Goal: Use online tool/utility

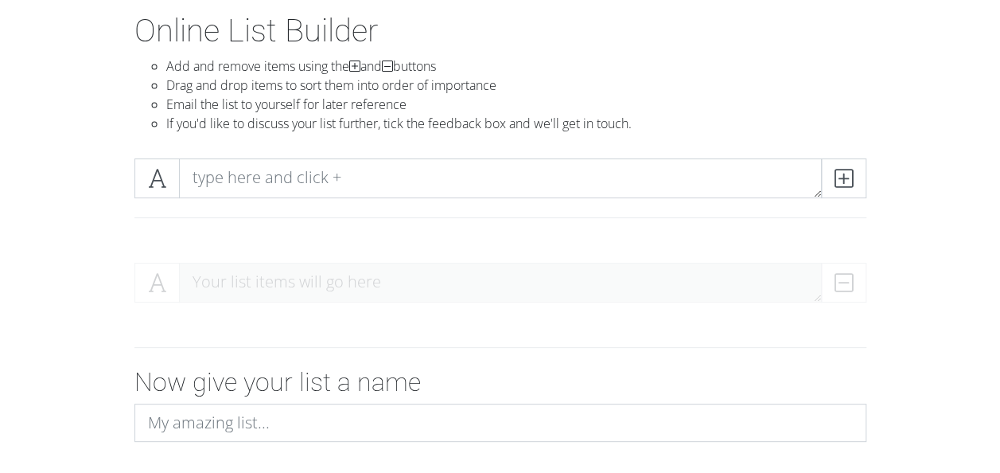
scroll to position [90, 0]
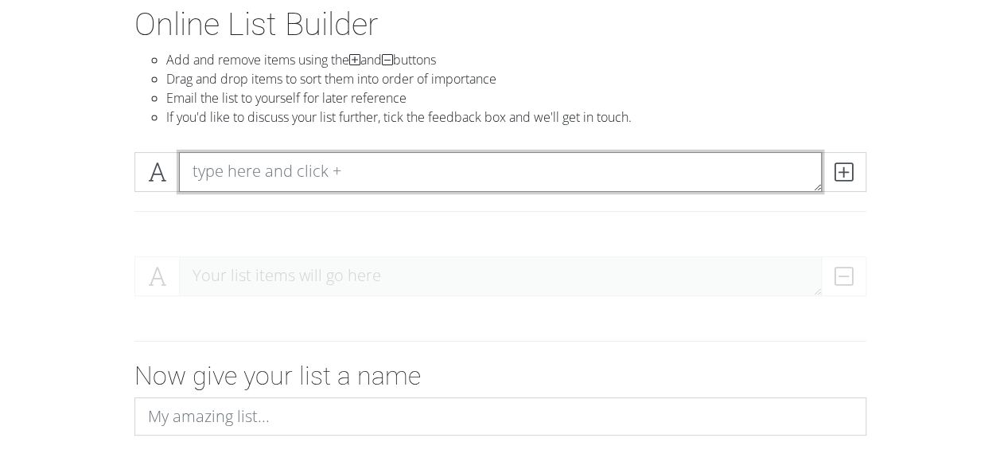
click at [363, 181] on textarea at bounding box center [500, 172] width 643 height 40
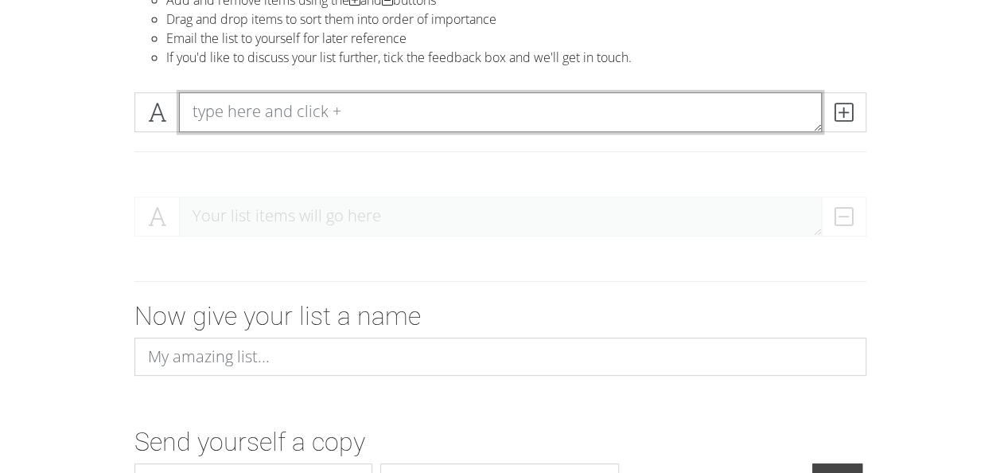
scroll to position [157, 0]
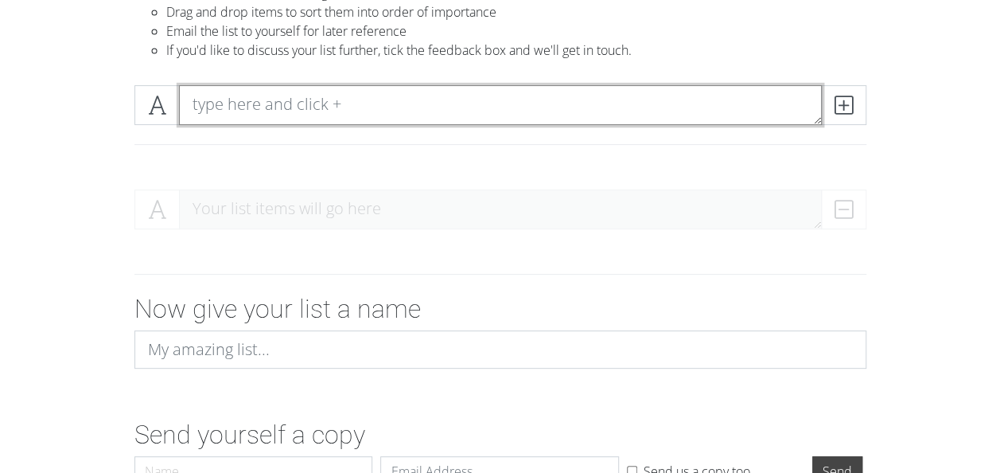
click at [259, 107] on textarea at bounding box center [500, 105] width 643 height 40
type textarea "[PERSON_NAME]"
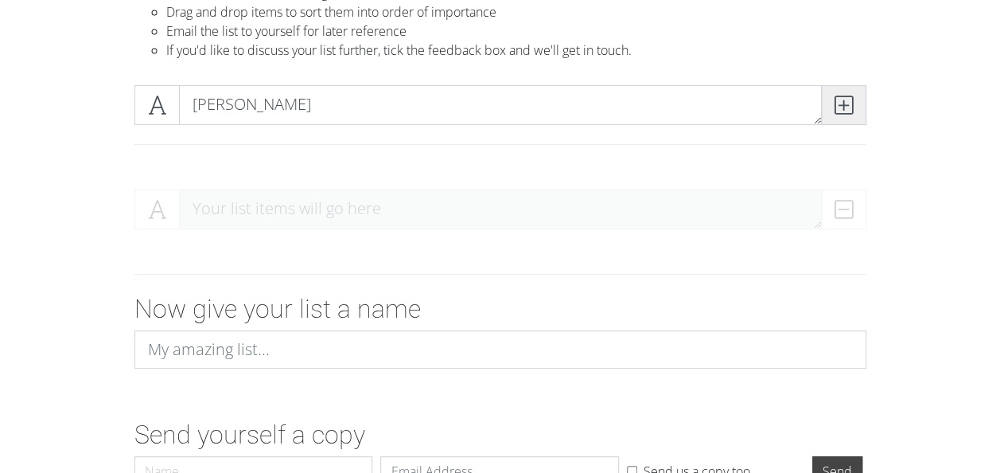
click at [835, 106] on icon at bounding box center [844, 105] width 18 height 16
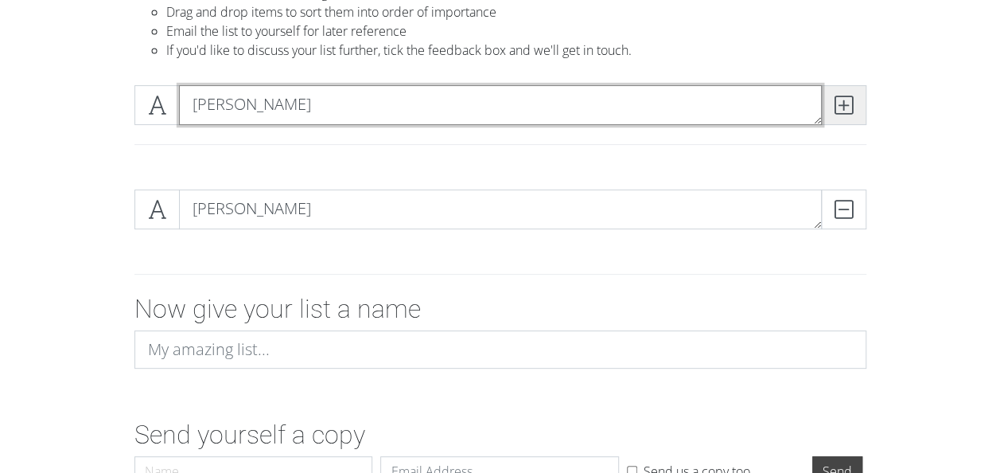
type textarea "[PERSON_NAME]"
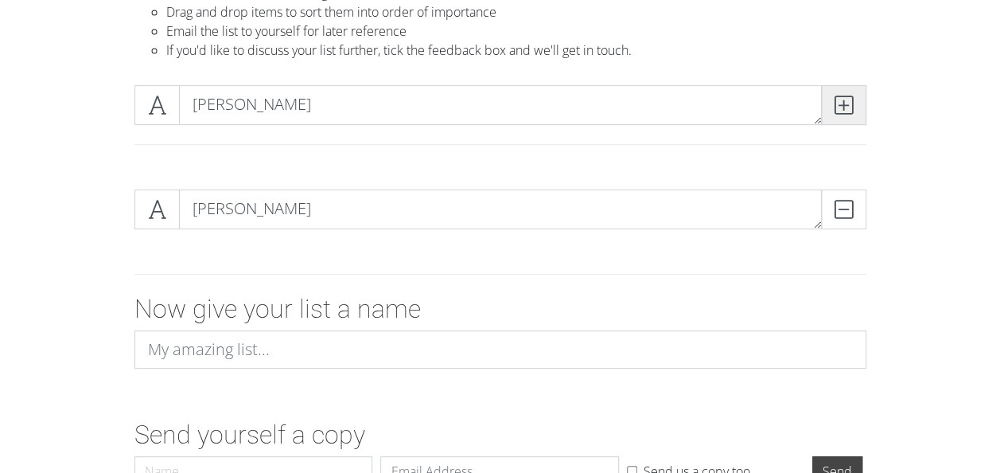
click at [835, 106] on icon at bounding box center [844, 105] width 18 height 16
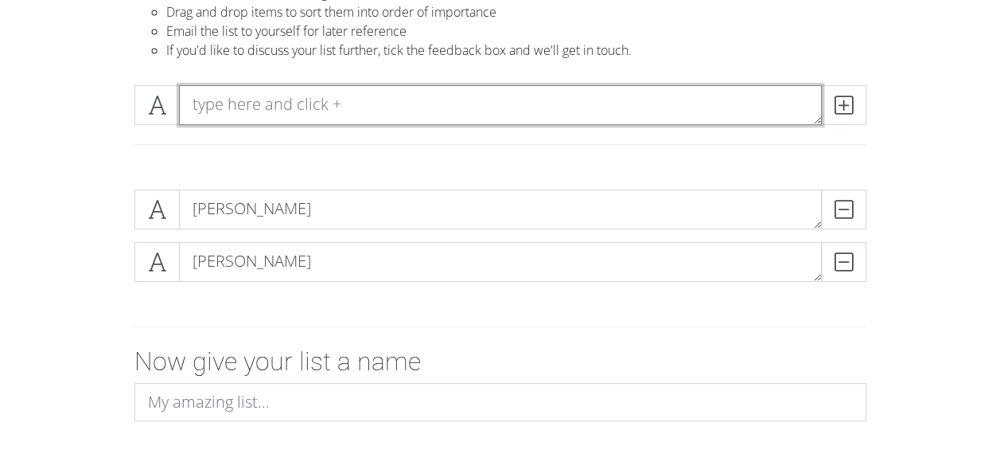
scroll to position [311, 0]
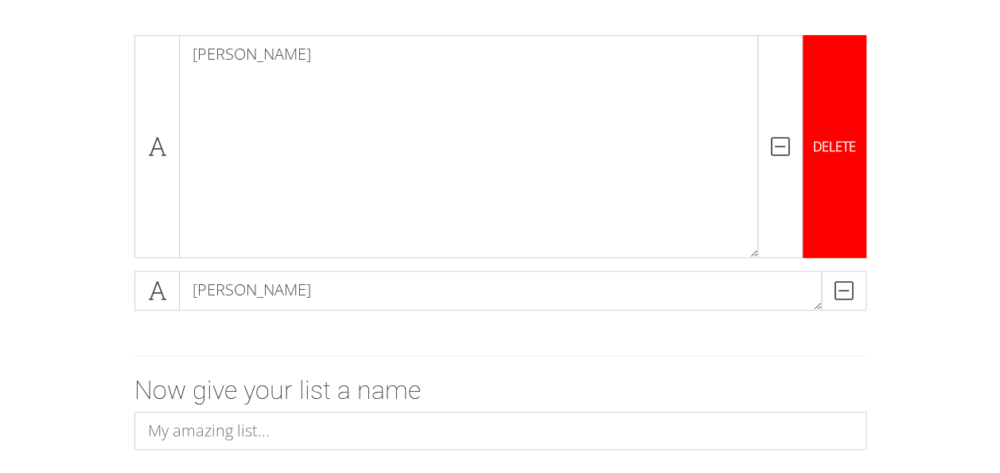
drag, startPoint x: 819, startPoint y: 70, endPoint x: 845, endPoint y: 254, distance: 185.7
click at [845, 254] on div "[PERSON_NAME] DELETE" at bounding box center [501, 146] width 732 height 223
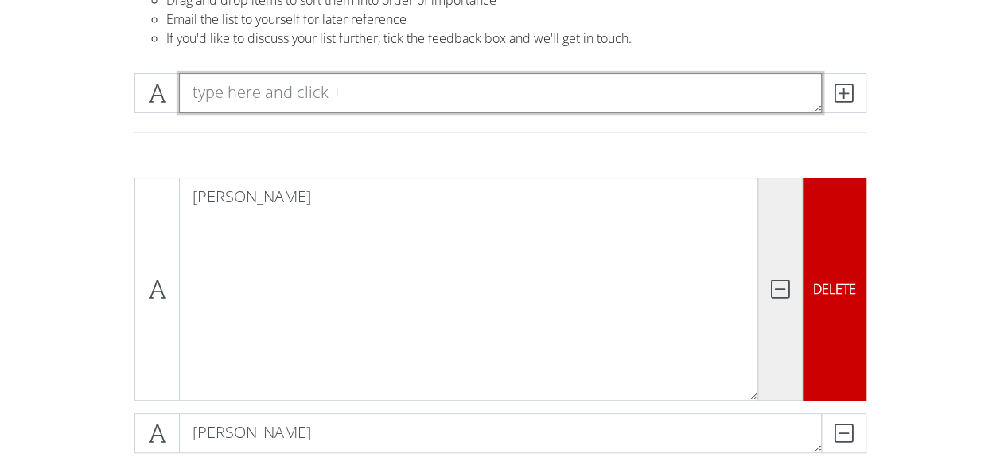
scroll to position [168, 0]
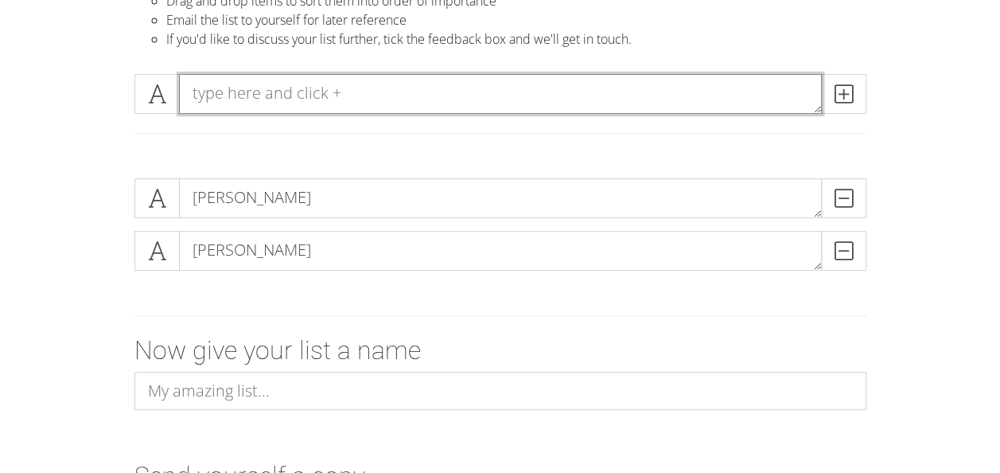
drag, startPoint x: 812, startPoint y: 392, endPoint x: 798, endPoint y: 191, distance: 201.8
click at [798, 191] on textarea "[PERSON_NAME]" at bounding box center [500, 198] width 643 height 40
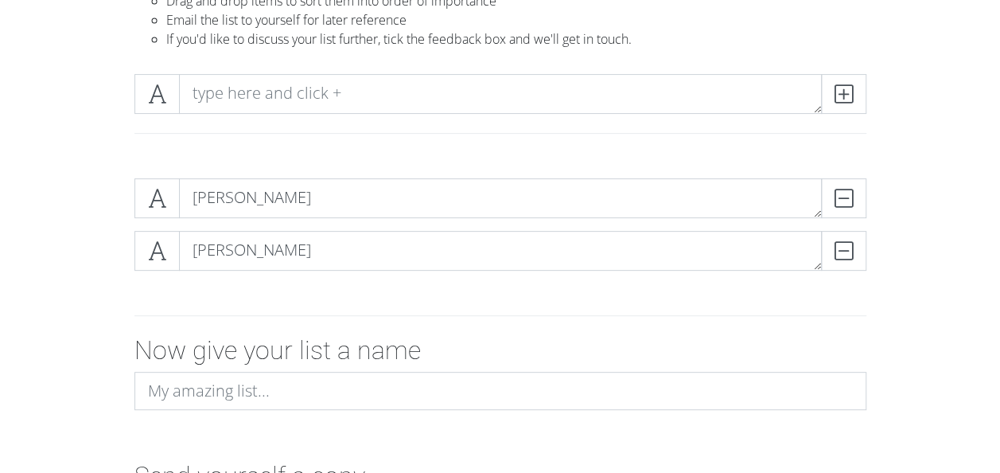
click at [633, 283] on div "[PERSON_NAME] DELETE [PERSON_NAME]" at bounding box center [500, 231] width 907 height 131
